Goal: Task Accomplishment & Management: Manage account settings

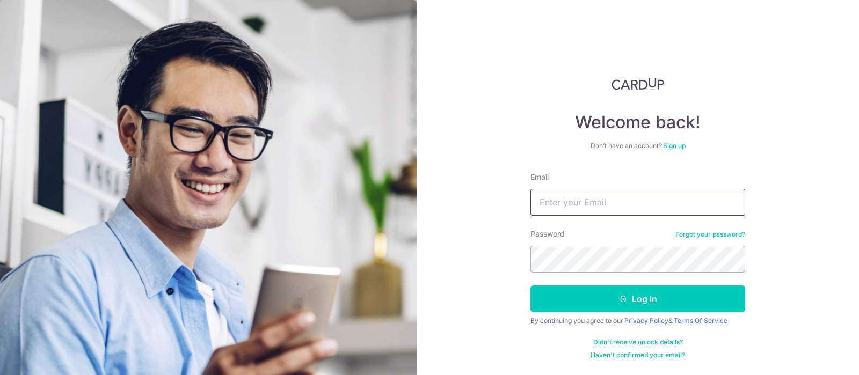
click at [581, 202] on input "Email" at bounding box center [637, 202] width 215 height 27
type input "[EMAIL_ADDRESS][DOMAIN_NAME]"
click at [530, 286] on button "Log in" at bounding box center [637, 299] width 215 height 27
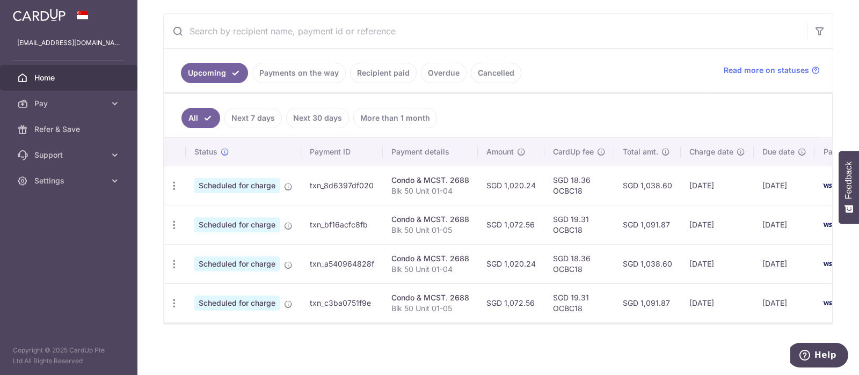
scroll to position [0, 64]
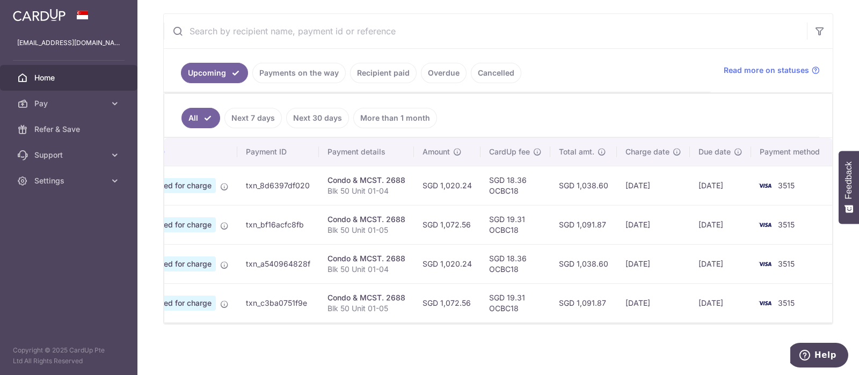
click at [784, 181] on span "3515" at bounding box center [786, 185] width 17 height 9
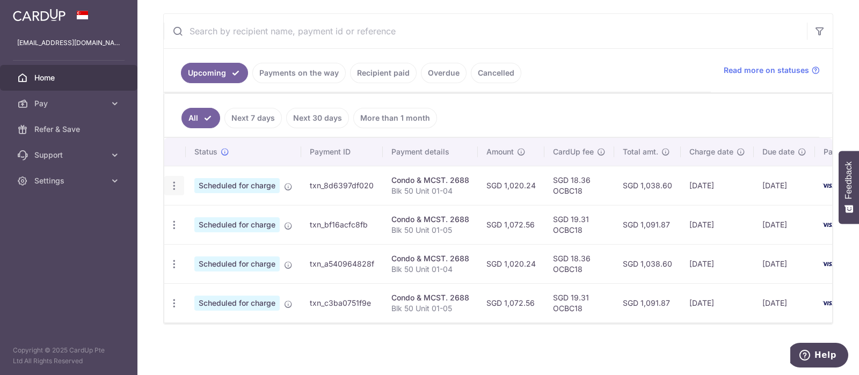
click at [177, 181] on icon "button" at bounding box center [174, 185] width 11 height 11
click at [212, 209] on span "Update payment" at bounding box center [231, 215] width 73 height 13
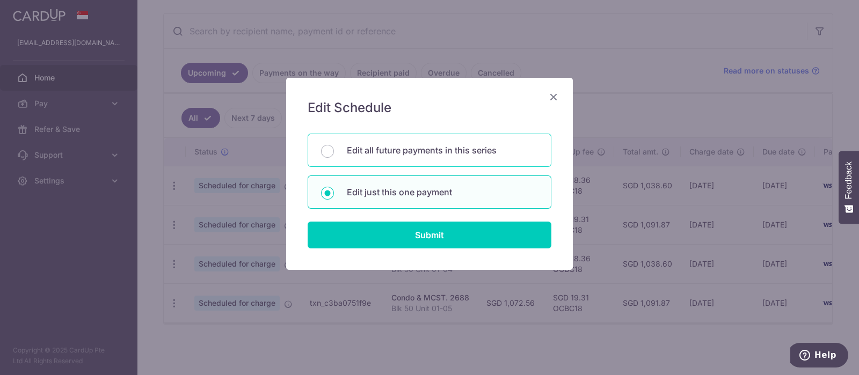
click at [376, 152] on p "Edit all future payments in this series" at bounding box center [442, 150] width 191 height 13
click at [334, 152] on input "Edit all future payments in this series" at bounding box center [327, 151] width 13 height 13
radio input "true"
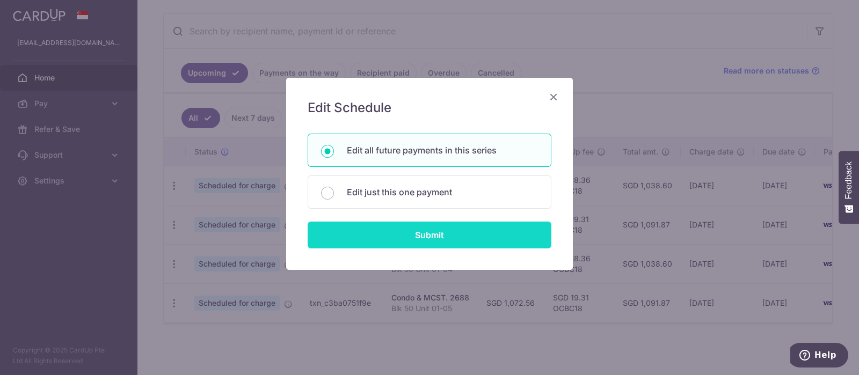
click at [406, 239] on input "Submit" at bounding box center [430, 235] width 244 height 27
radio input "true"
type input "1,020.24"
type input "Blk 50 Unit 01-04"
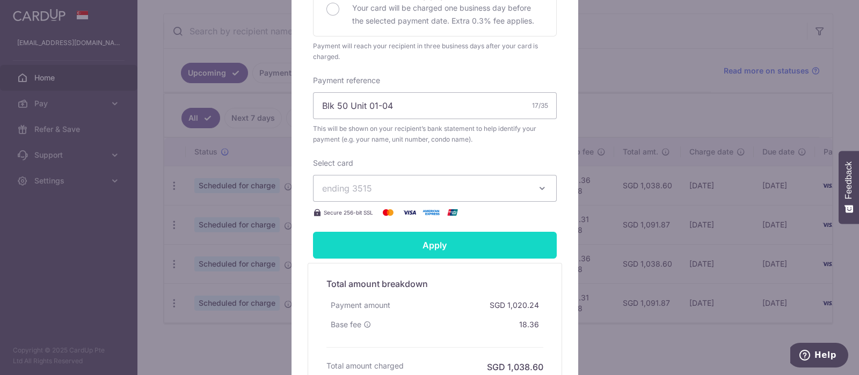
scroll to position [335, 0]
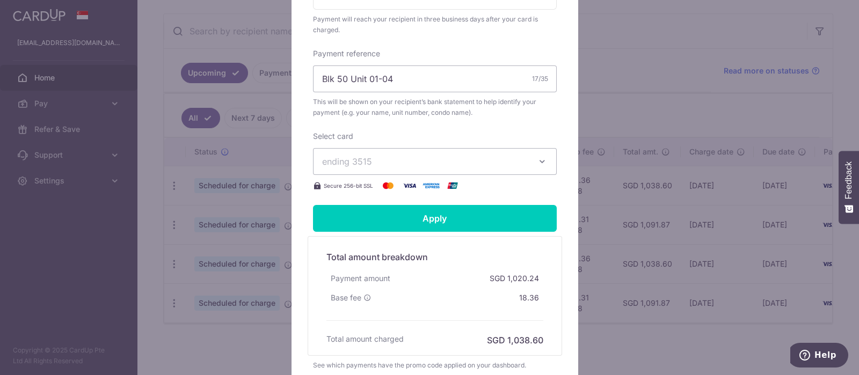
click at [543, 159] on button "ending 3515" at bounding box center [435, 161] width 244 height 27
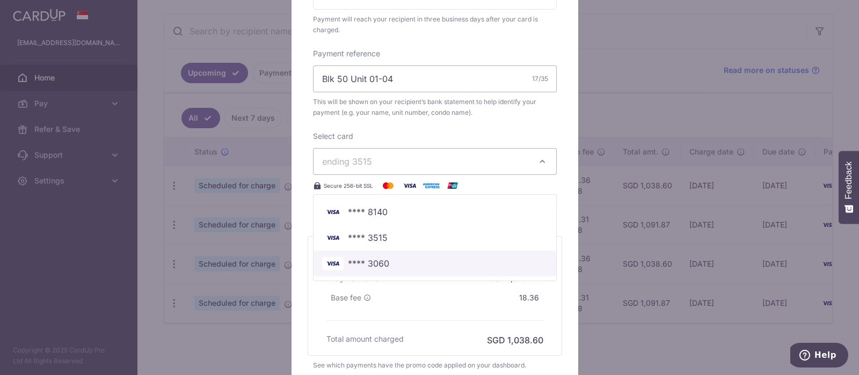
click at [379, 257] on span "**** 3060" at bounding box center [368, 263] width 41 height 13
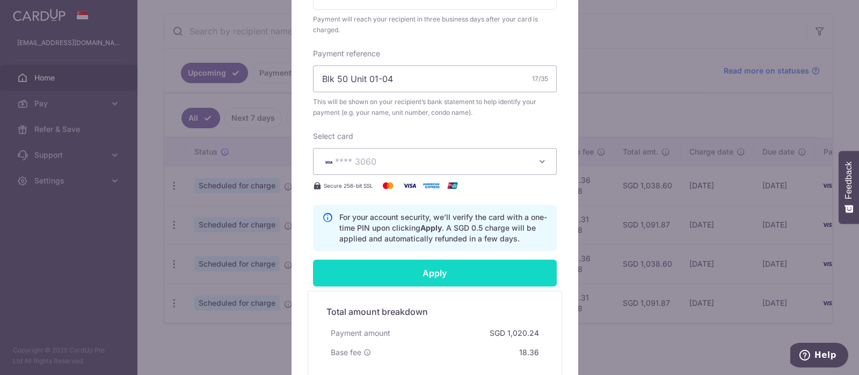
click at [433, 273] on input "Apply" at bounding box center [435, 273] width 244 height 27
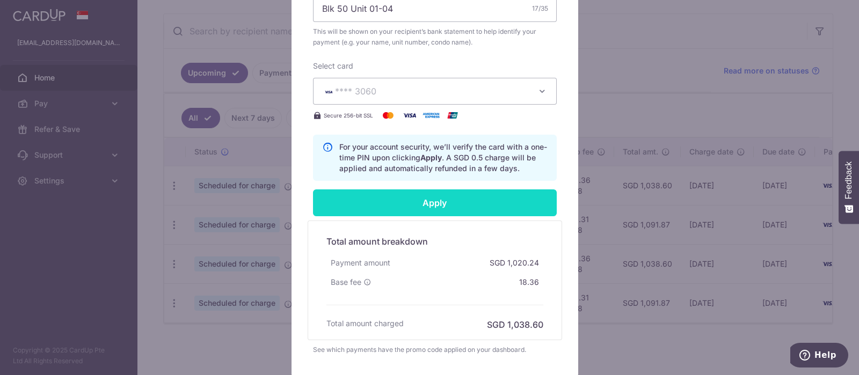
scroll to position [349, 0]
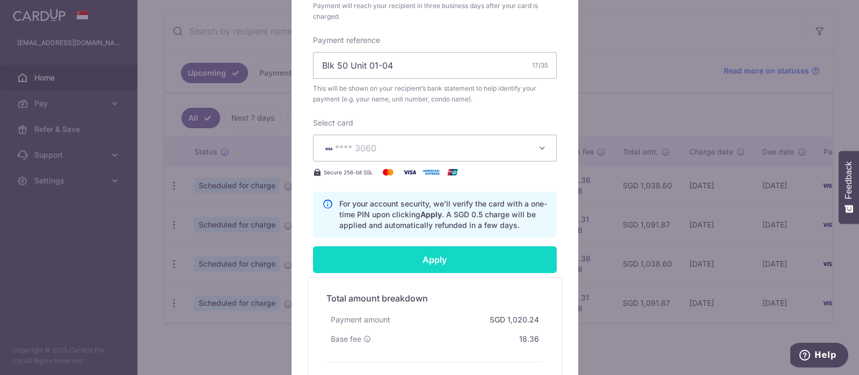
click at [448, 257] on input "Apply" at bounding box center [435, 259] width 244 height 27
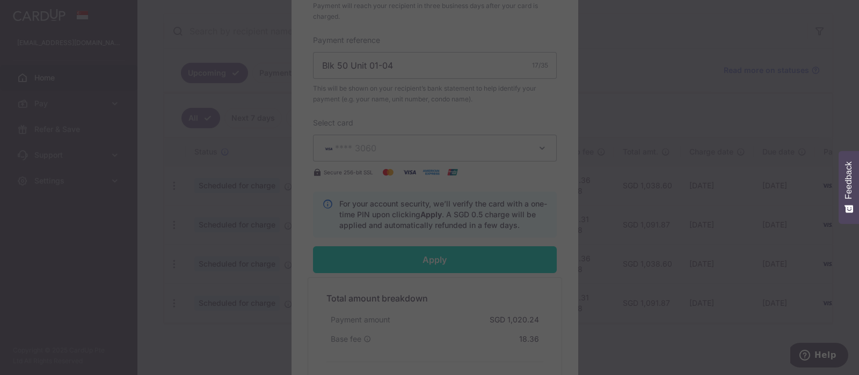
type input "Successfully Applied"
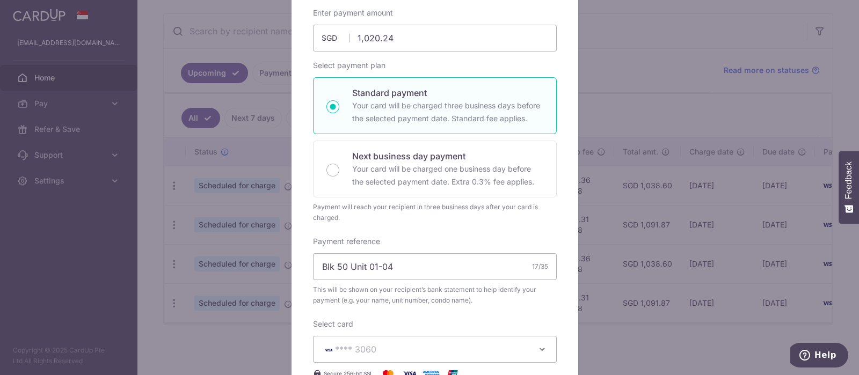
scroll to position [0, 0]
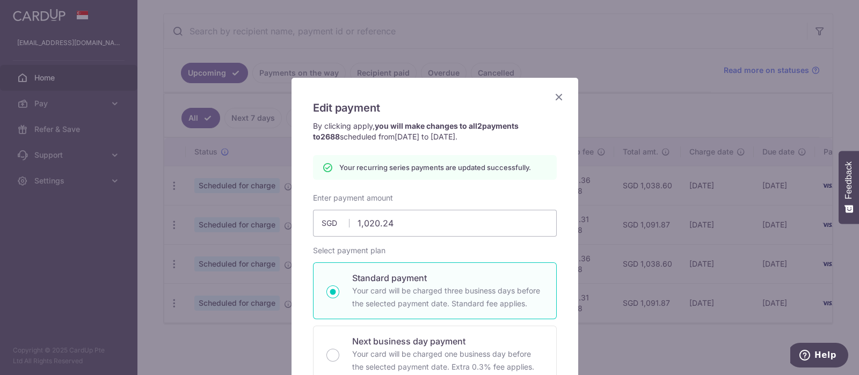
click at [554, 97] on icon "Close" at bounding box center [558, 96] width 13 height 13
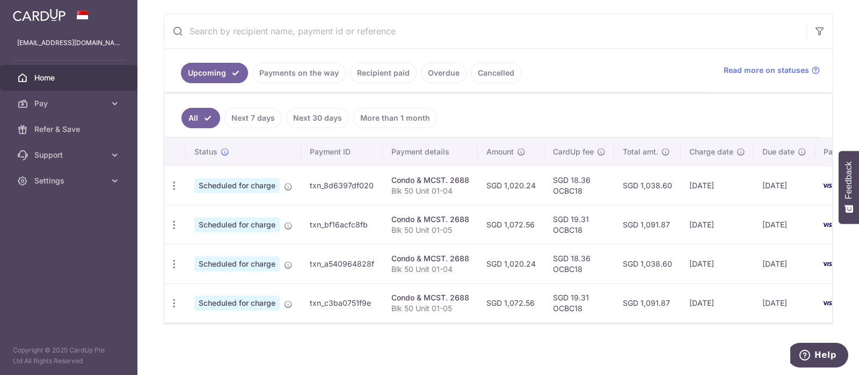
scroll to position [198, 0]
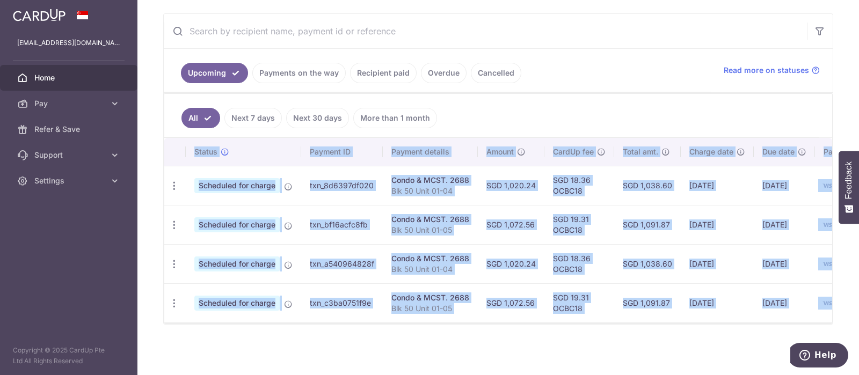
drag, startPoint x: 645, startPoint y: 324, endPoint x: 649, endPoint y: 319, distance: 6.1
click at [649, 319] on div "Upcoming Payments on the way Recipient paid Overdue Cancelled Read more on stat…" at bounding box center [498, 168] width 670 height 311
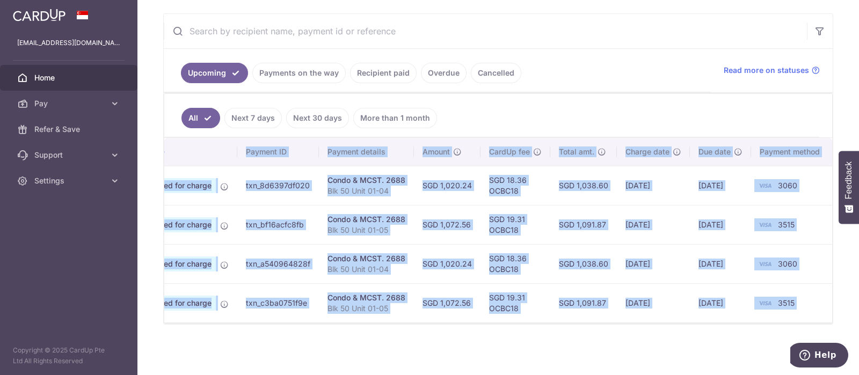
scroll to position [0, 0]
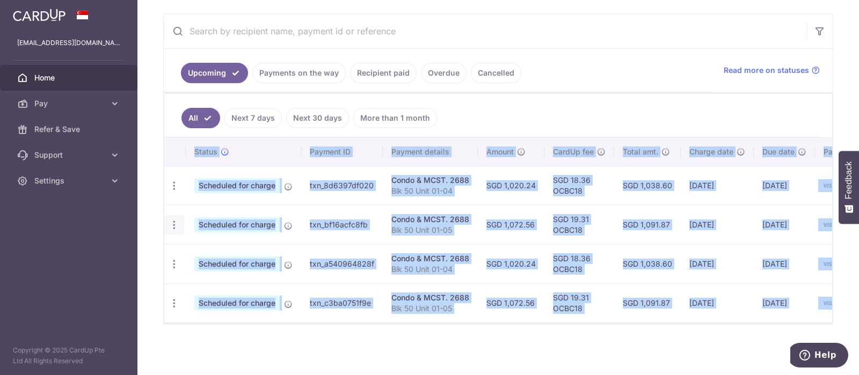
click at [174, 220] on icon "button" at bounding box center [174, 225] width 11 height 11
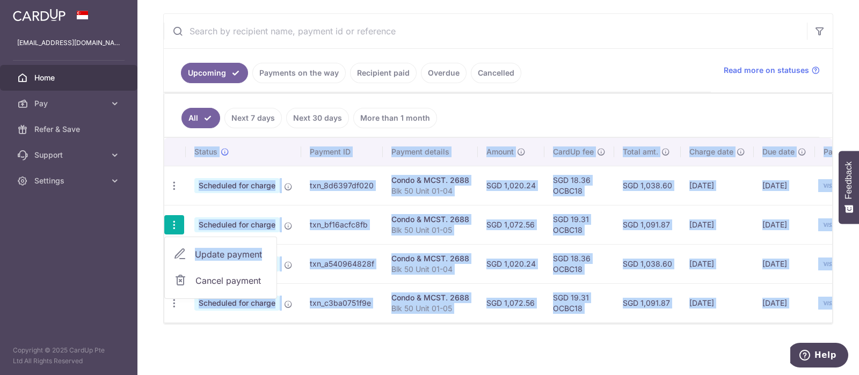
click at [218, 249] on span "Update payment" at bounding box center [231, 254] width 73 height 13
radio input "true"
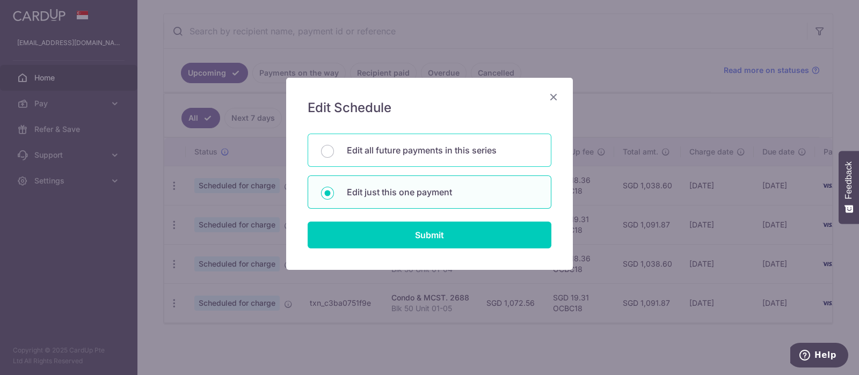
click at [418, 150] on p "Edit all future payments in this series" at bounding box center [442, 150] width 191 height 13
click at [334, 150] on input "Edit all future payments in this series" at bounding box center [327, 151] width 13 height 13
radio input "true"
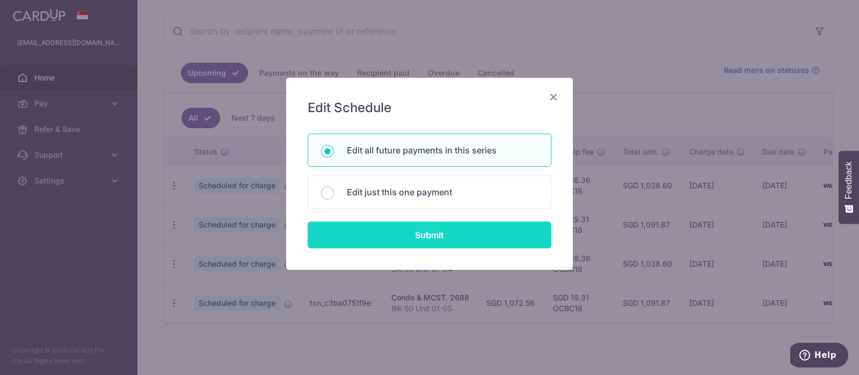
click at [443, 236] on input "Submit" at bounding box center [430, 235] width 244 height 27
radio input "true"
type input "1,072.56"
type input "Blk 50 Unit 01-05"
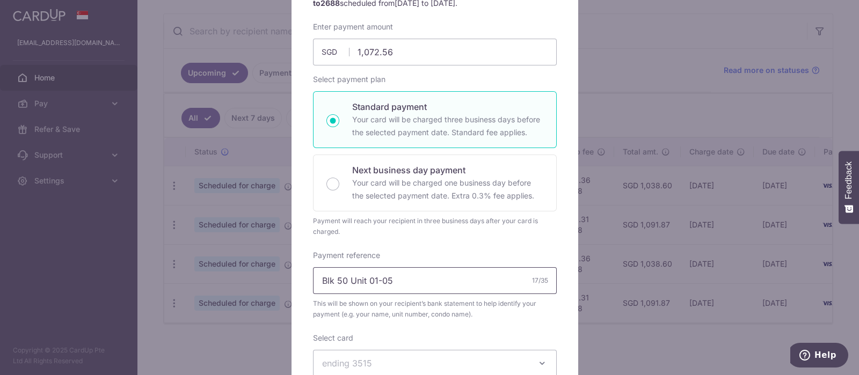
scroll to position [335, 0]
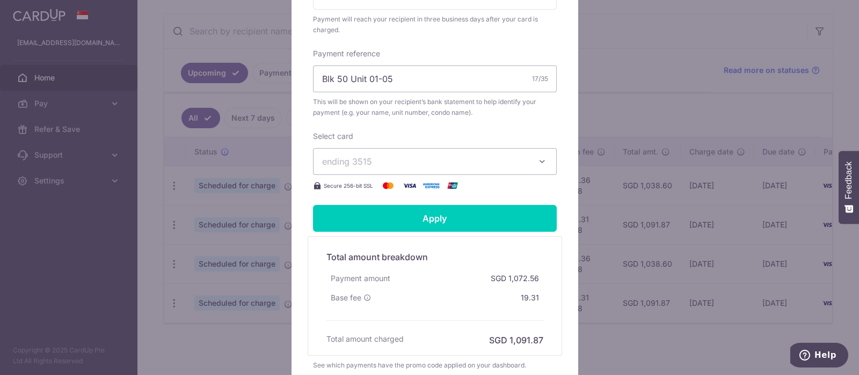
click at [373, 161] on span "ending 3515" at bounding box center [425, 161] width 206 height 13
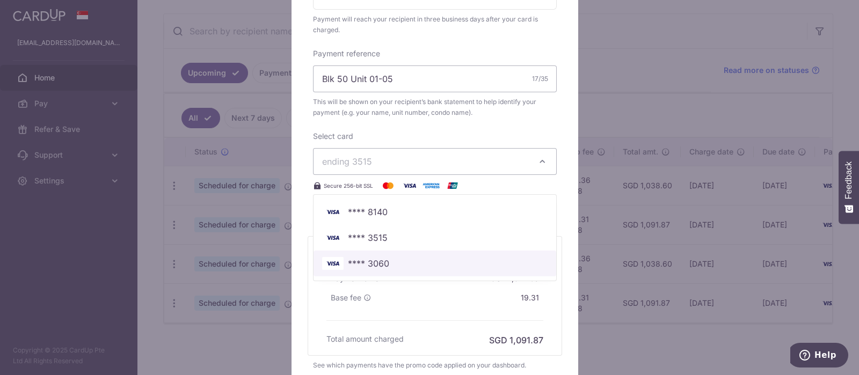
click at [371, 261] on span "**** 3060" at bounding box center [368, 263] width 41 height 13
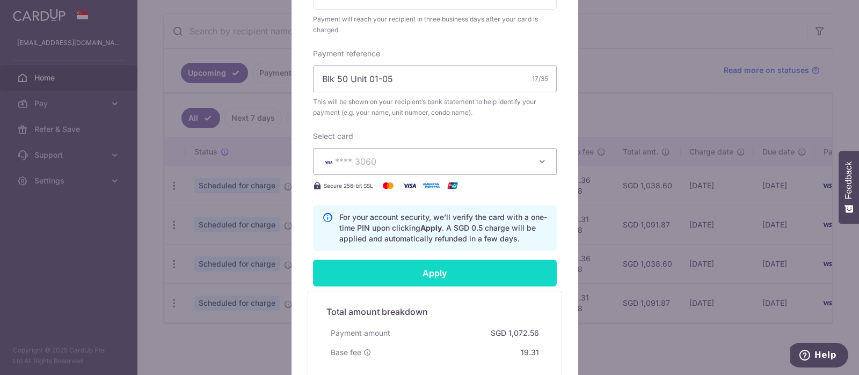
click at [432, 273] on input "Apply" at bounding box center [435, 273] width 244 height 27
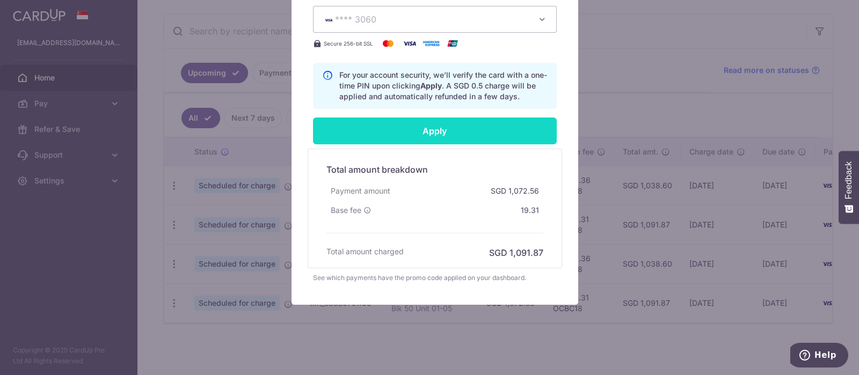
scroll to position [483, 0]
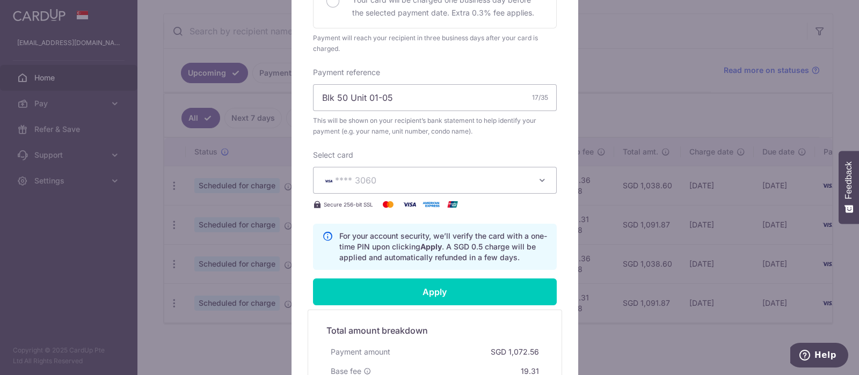
type input "Successfully Applied"
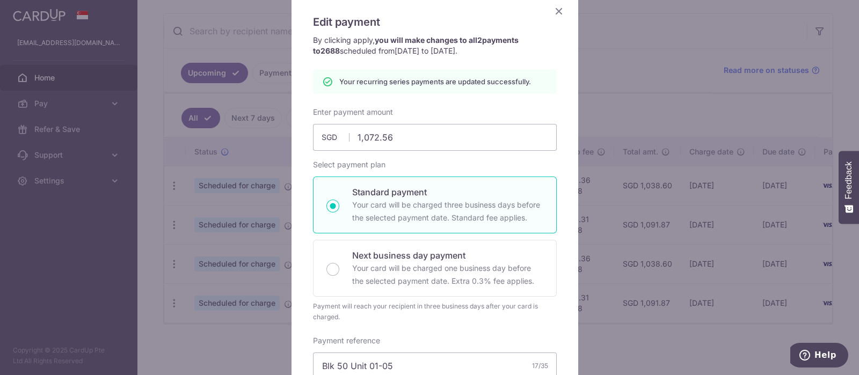
scroll to position [0, 0]
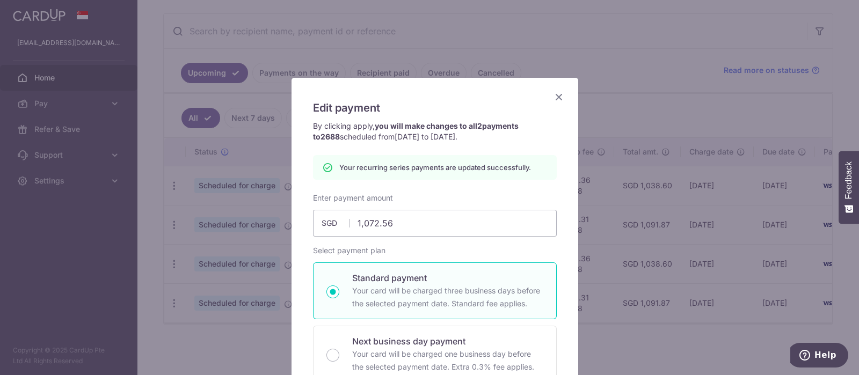
click at [553, 99] on icon "Close" at bounding box center [558, 96] width 13 height 13
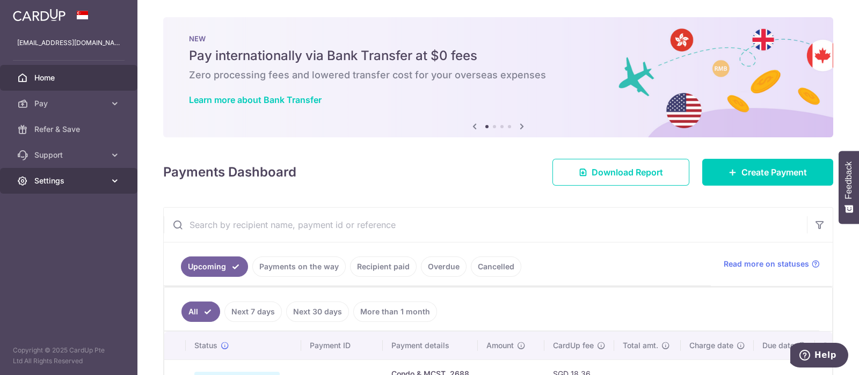
click at [42, 180] on span "Settings" at bounding box center [69, 181] width 71 height 11
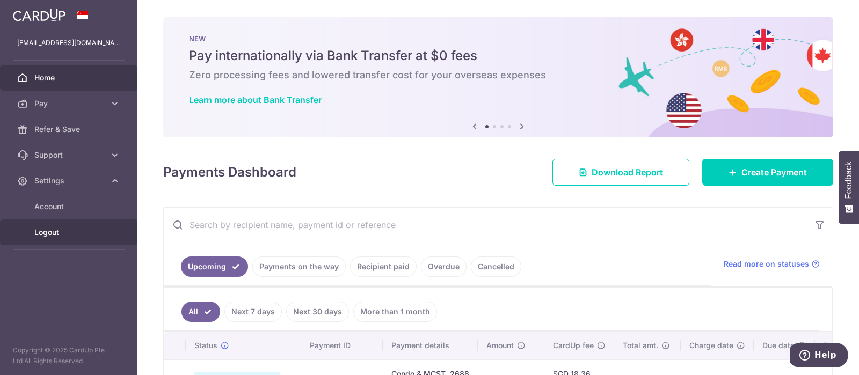
click at [48, 228] on span "Logout" at bounding box center [69, 232] width 71 height 11
